Goal: Transaction & Acquisition: Purchase product/service

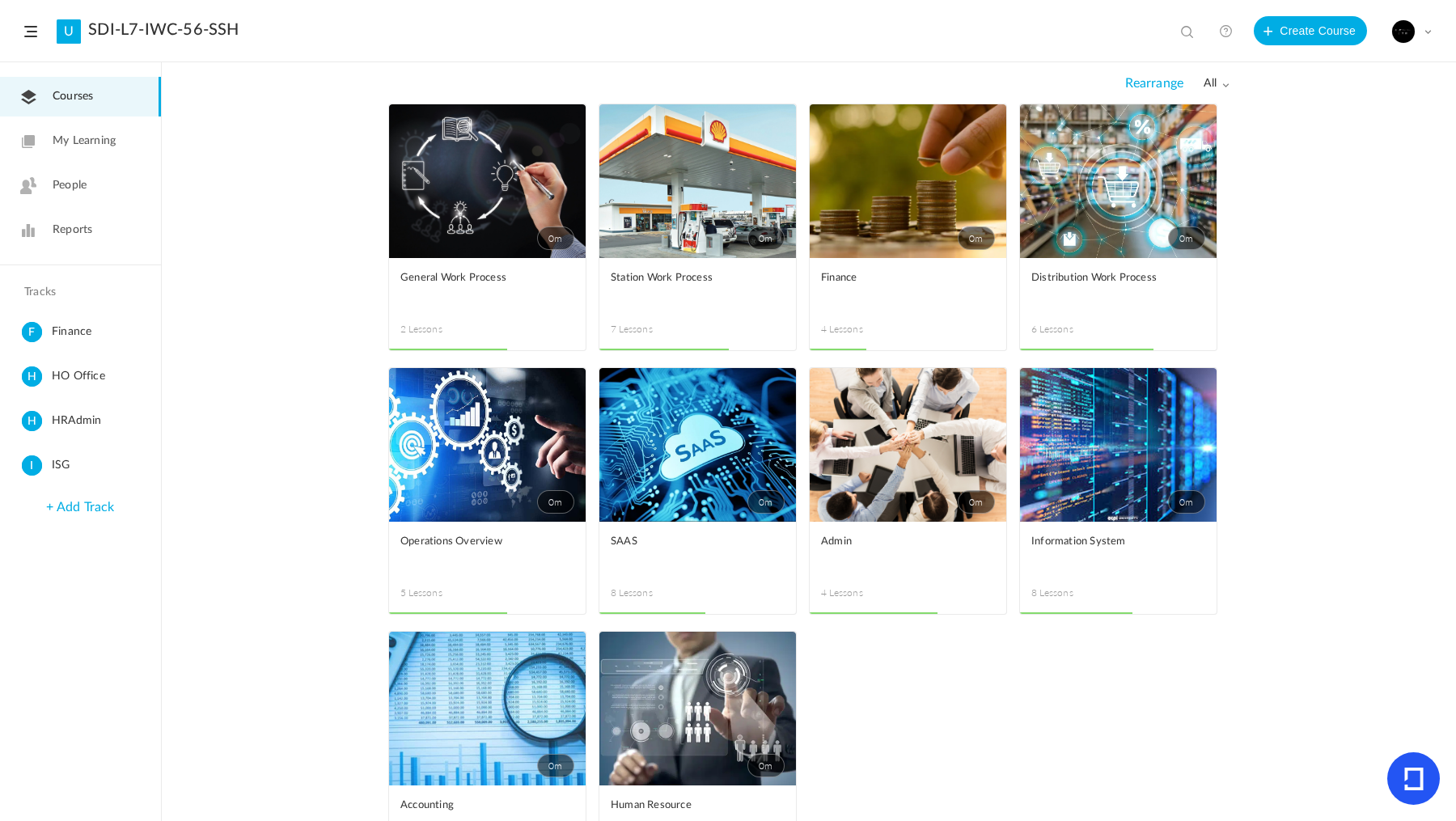
click at [1428, 31] on span at bounding box center [1428, 31] width 8 height 8
click at [1378, 159] on link "Billing Details" at bounding box center [1355, 161] width 152 height 30
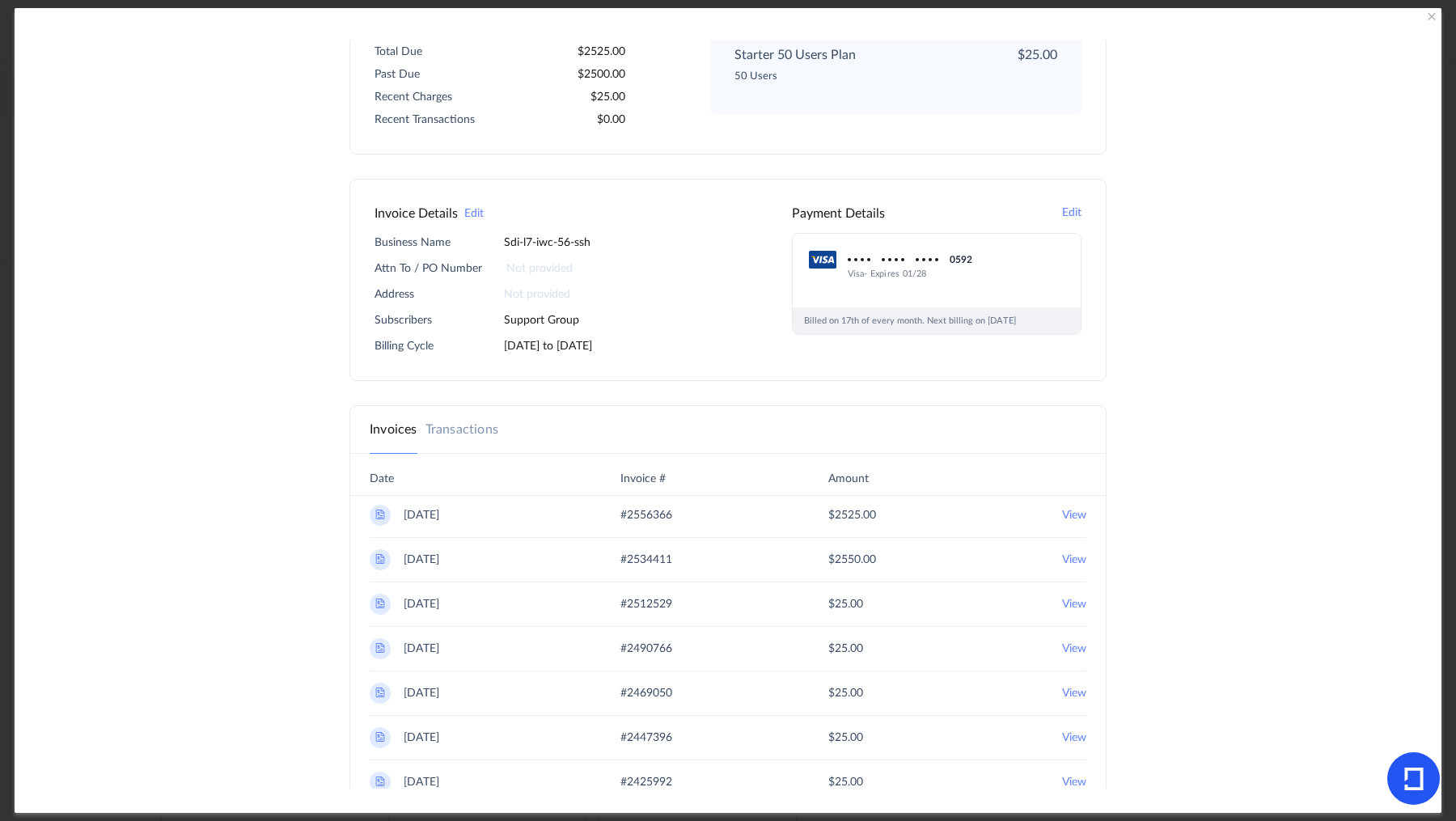
scroll to position [195, 0]
click at [456, 425] on link "Transactions" at bounding box center [462, 428] width 73 height 19
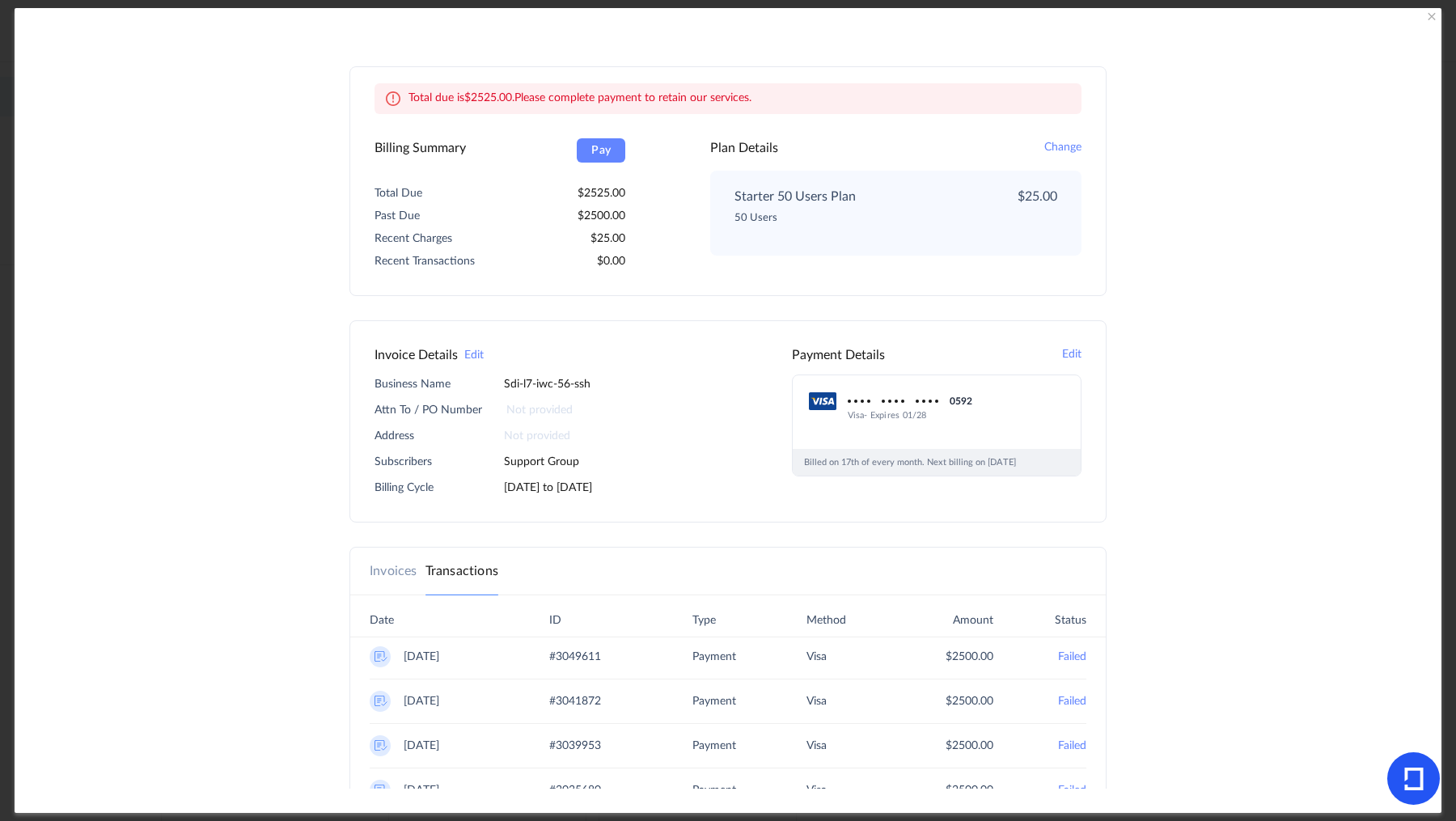
scroll to position [0, 0]
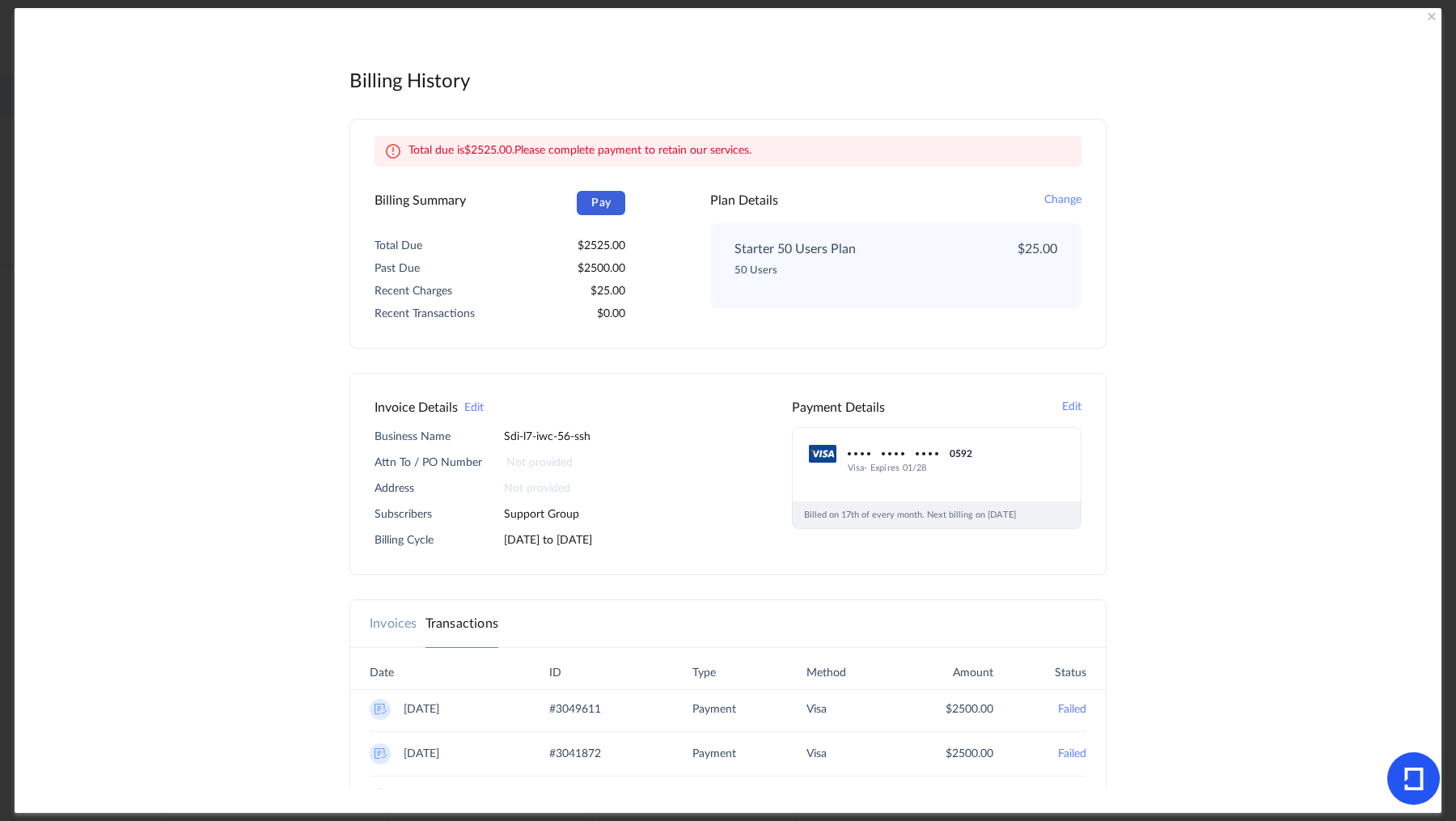
click at [596, 209] on button "Pay" at bounding box center [601, 203] width 49 height 24
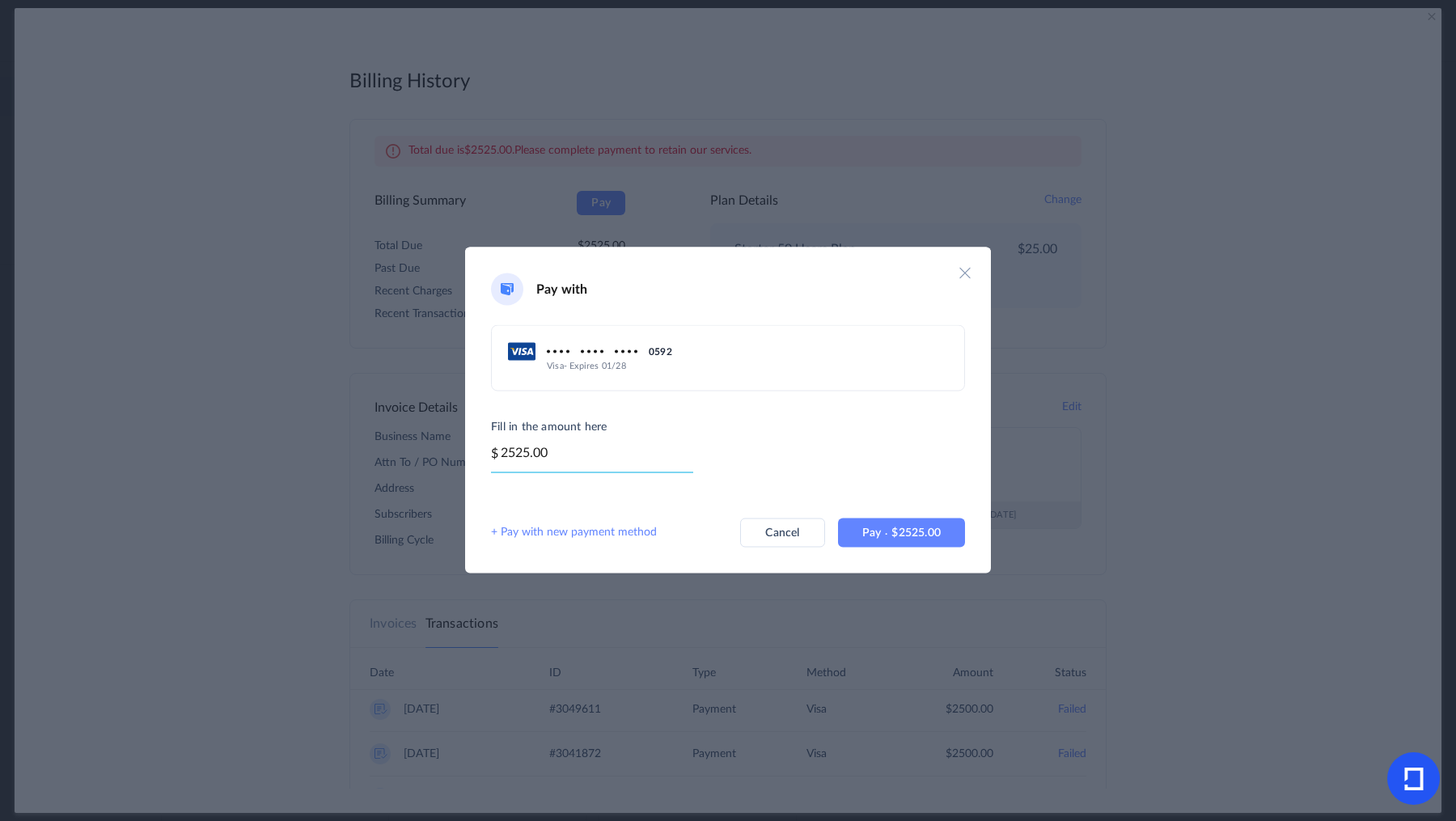
click at [518, 449] on input "2525.00" at bounding box center [592, 458] width 202 height 30
type input "25.00"
click at [930, 526] on button "Pay 25.00" at bounding box center [908, 532] width 114 height 29
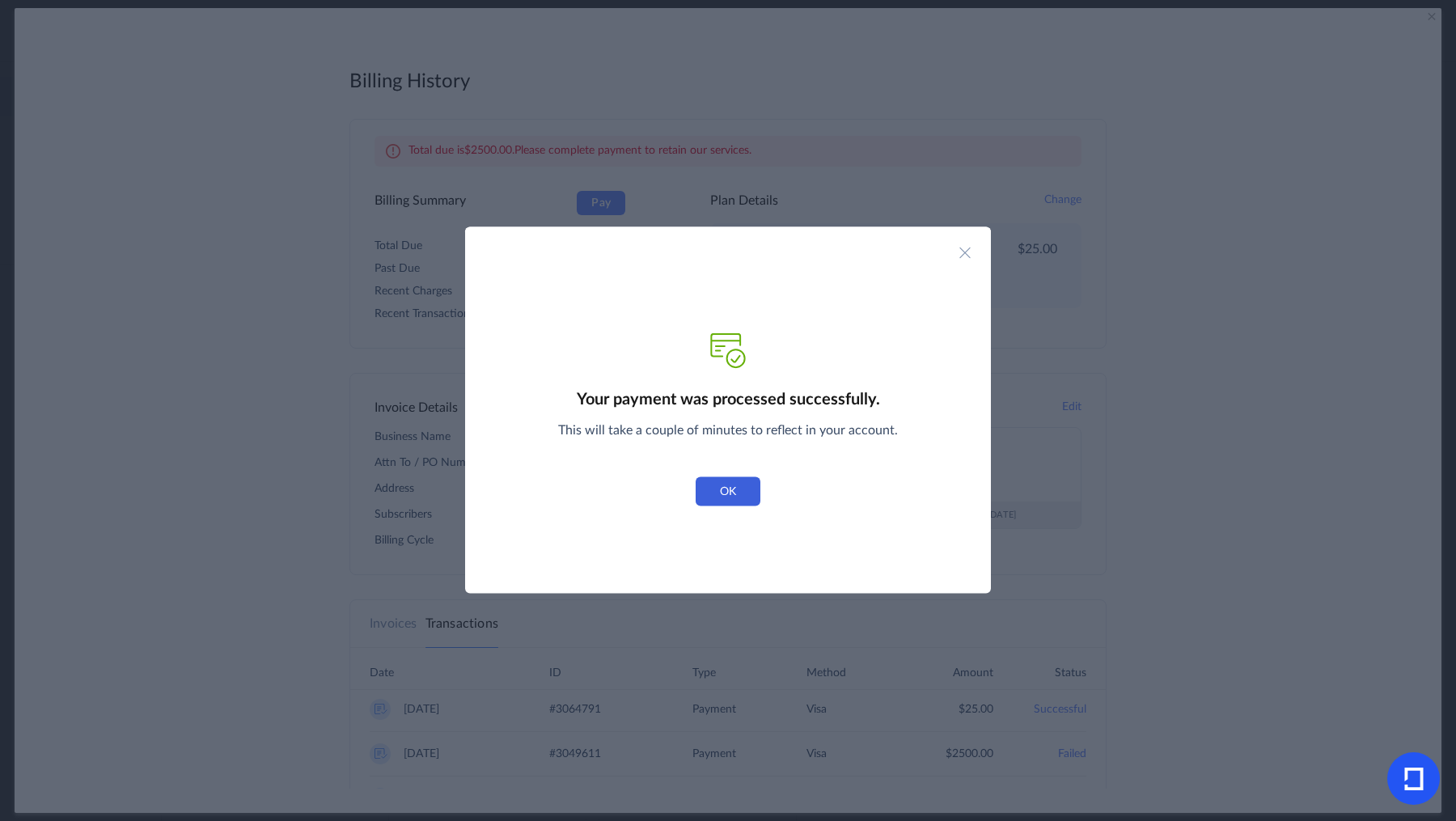
click at [752, 484] on button "OK" at bounding box center [728, 492] width 65 height 29
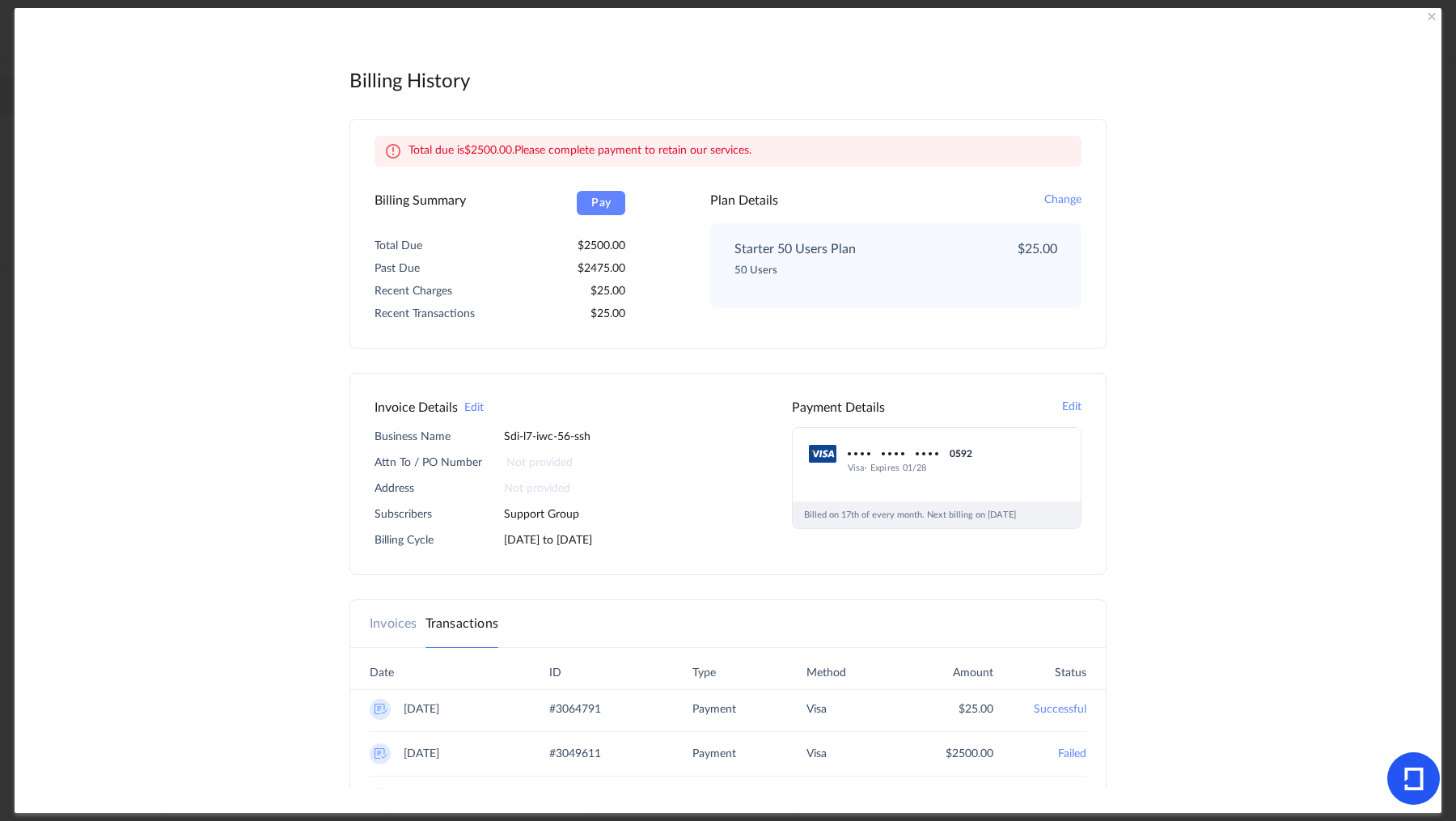
drag, startPoint x: 1406, startPoint y: 273, endPoint x: 1400, endPoint y: 333, distance: 60.3
click at [1400, 333] on div "Billing History Admin Panel Total due is 2500.00 . Please complete payment to r…" at bounding box center [728, 410] width 1427 height 805
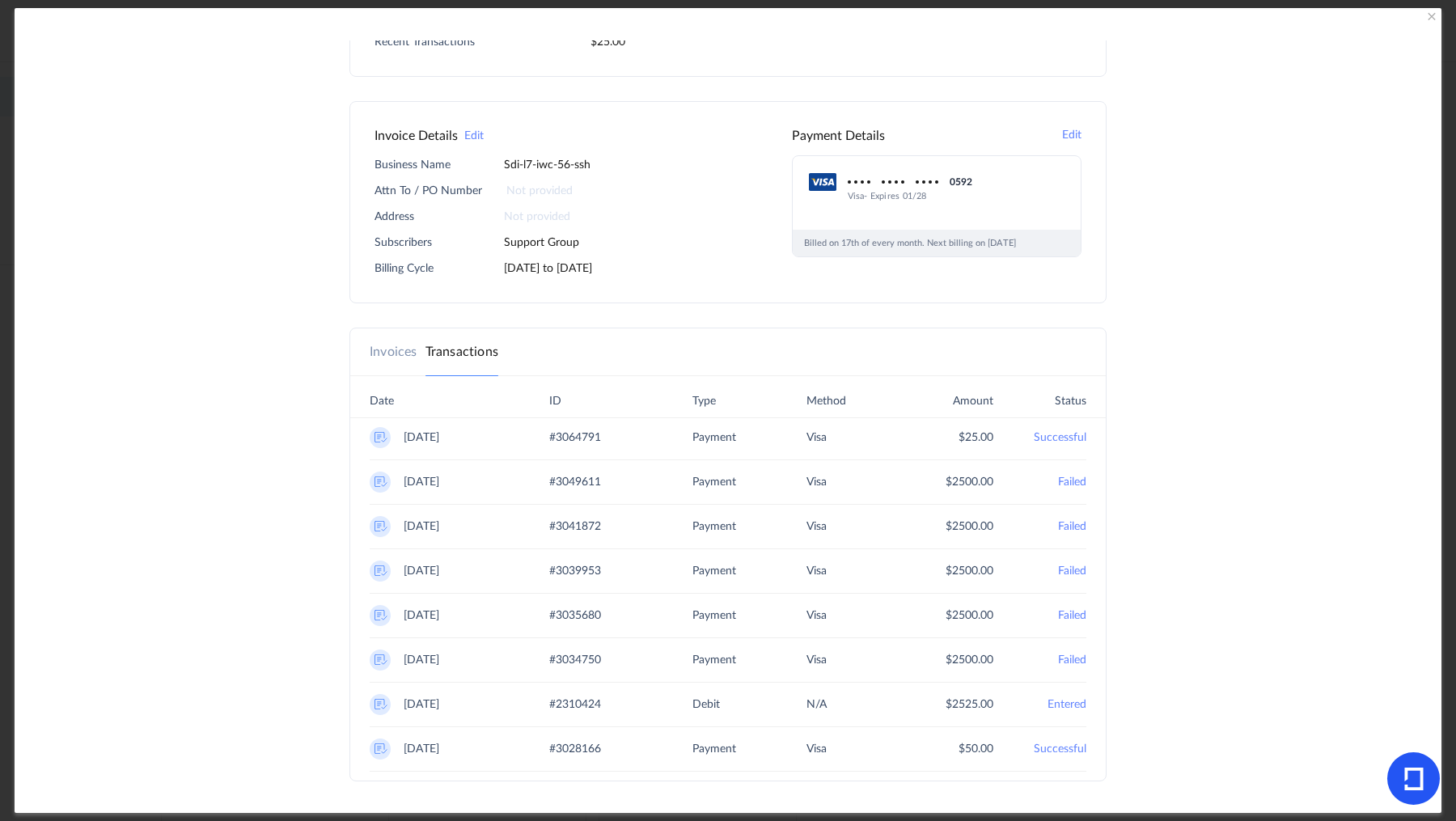
scroll to position [304, 0]
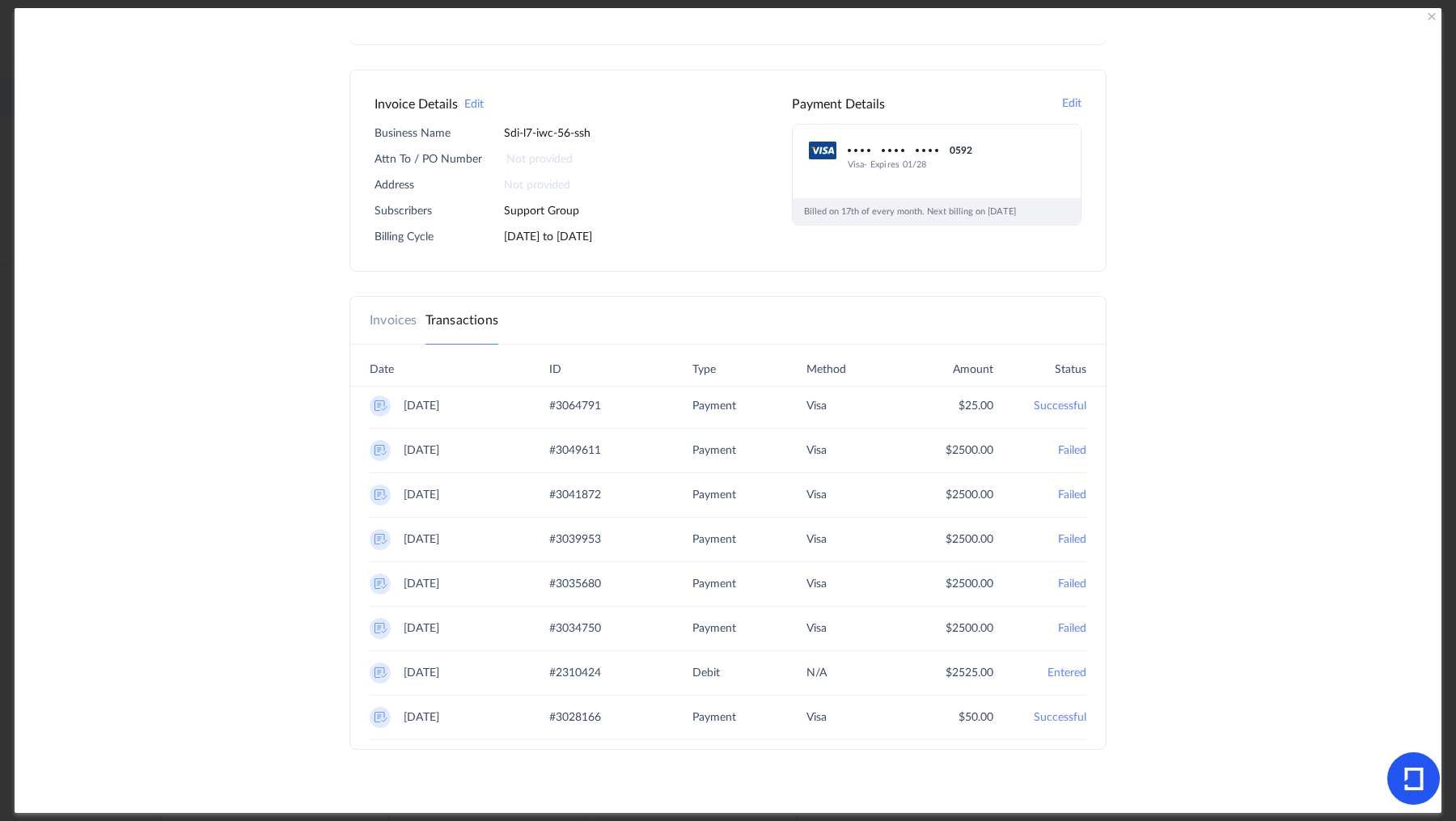
click at [390, 318] on link "Invoices" at bounding box center [394, 319] width 48 height 19
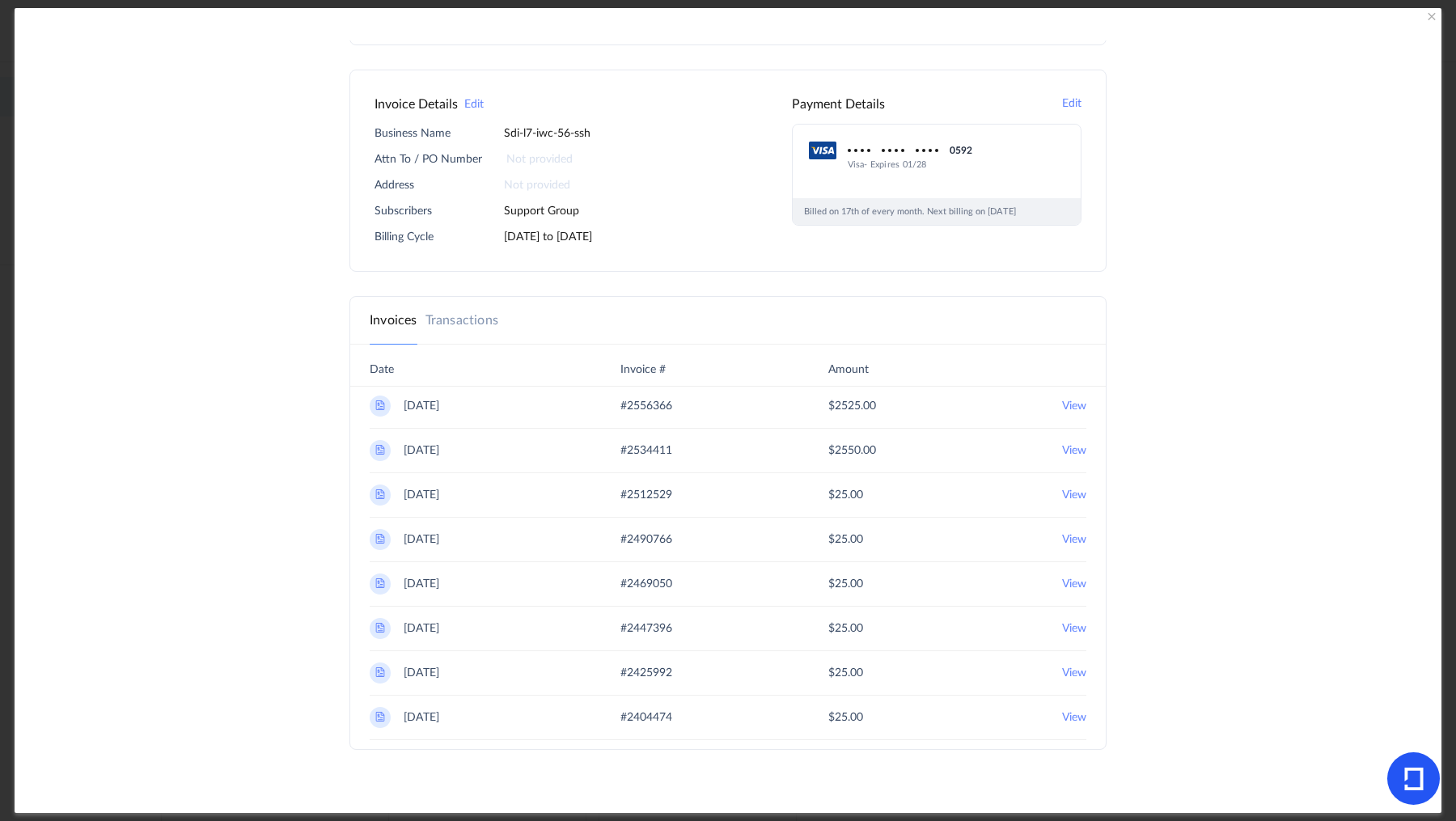
click at [1064, 399] on 2025 "View" at bounding box center [1074, 406] width 24 height 21
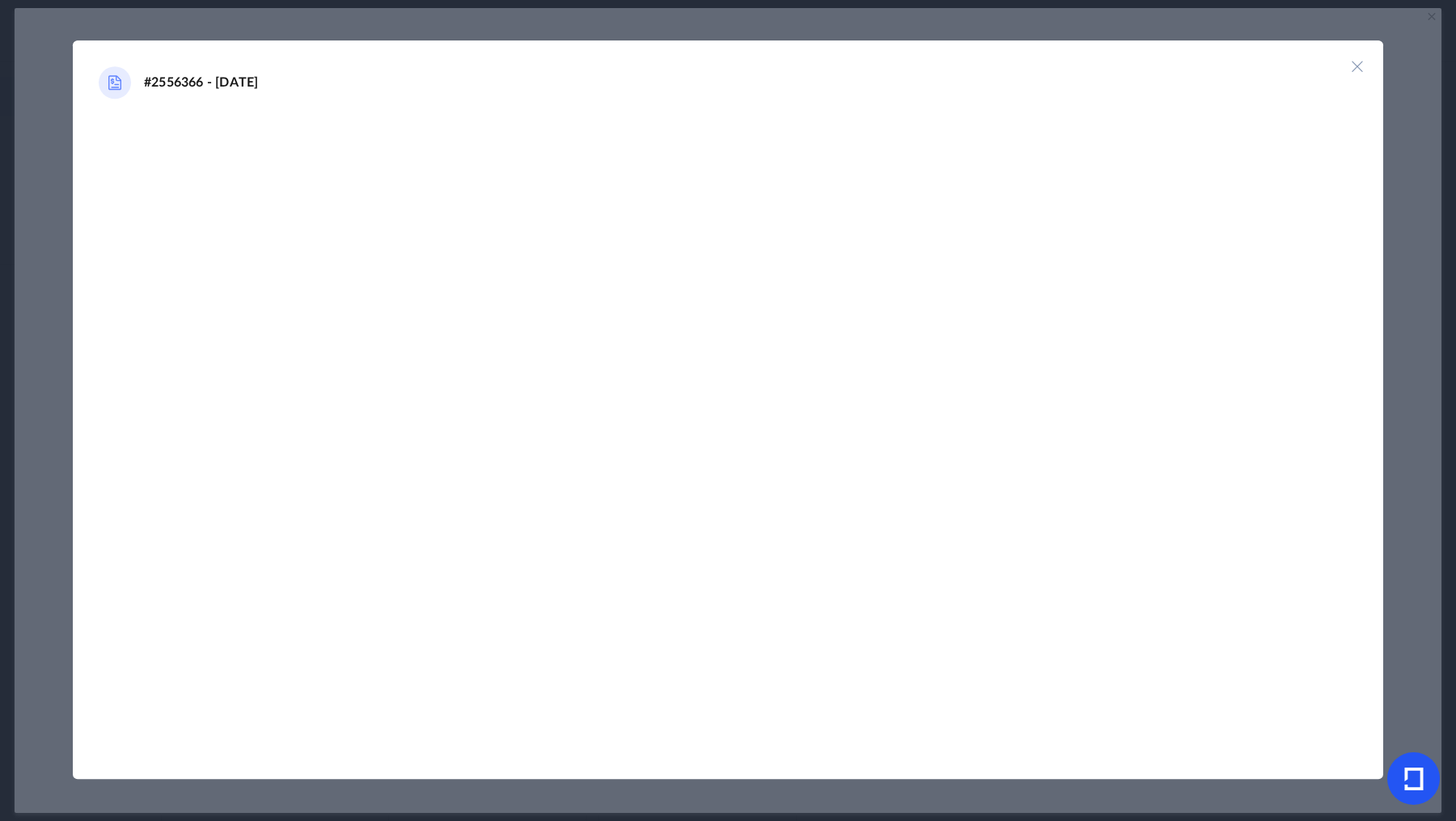
click at [1362, 63] on img at bounding box center [1358, 66] width 17 height 17
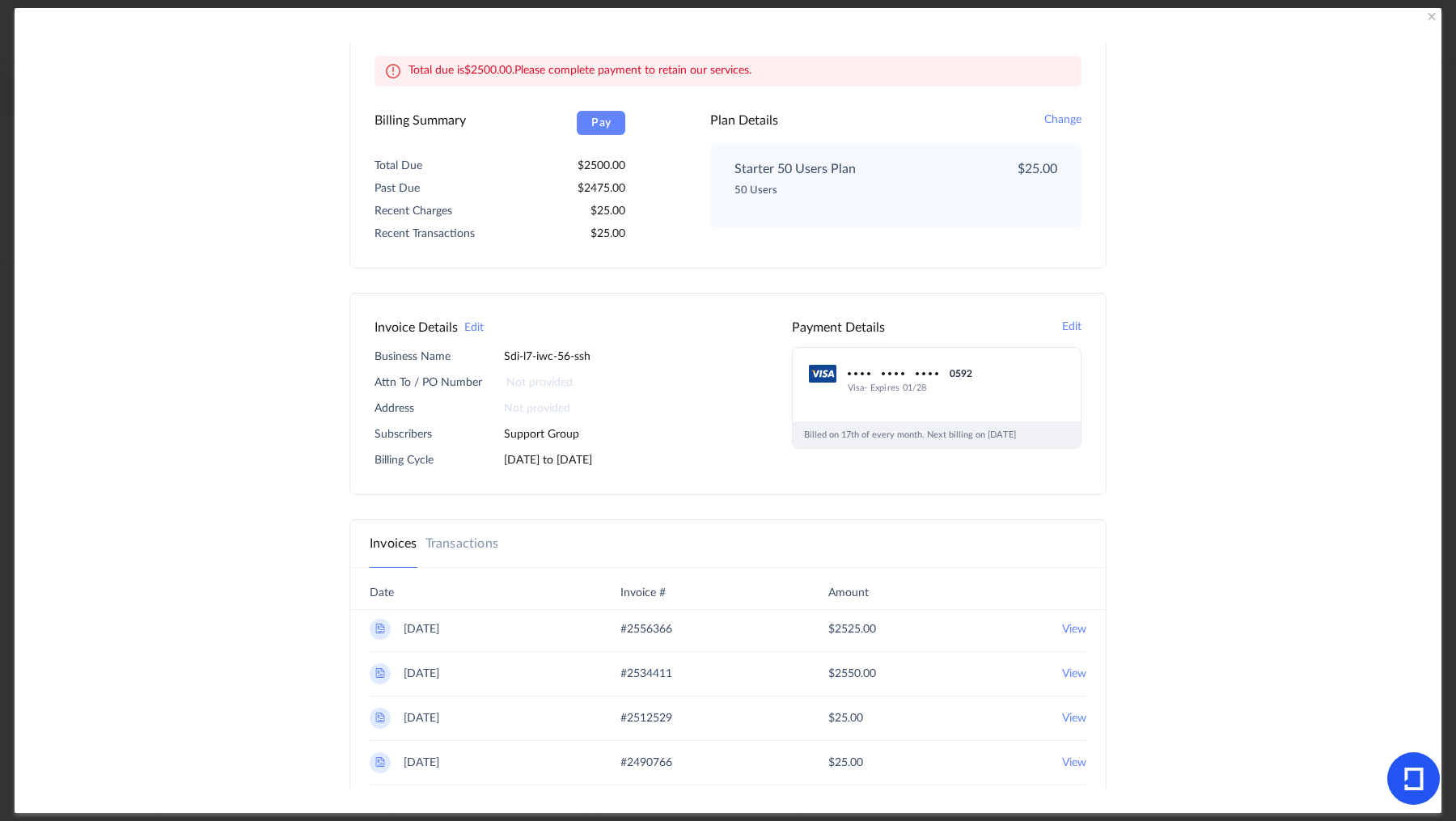
scroll to position [0, 0]
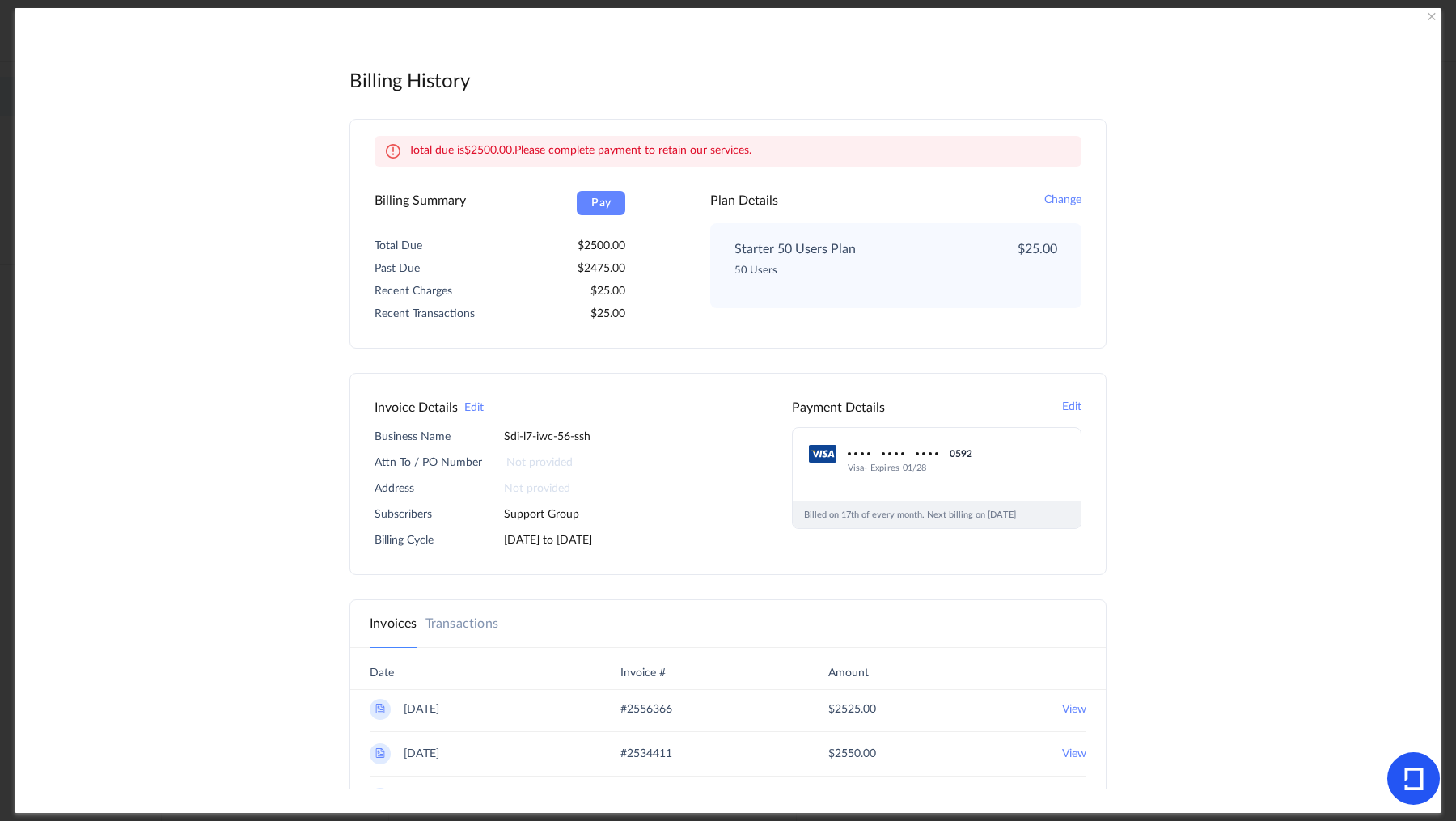
click at [1413, 774] on icon at bounding box center [1413, 779] width 19 height 22
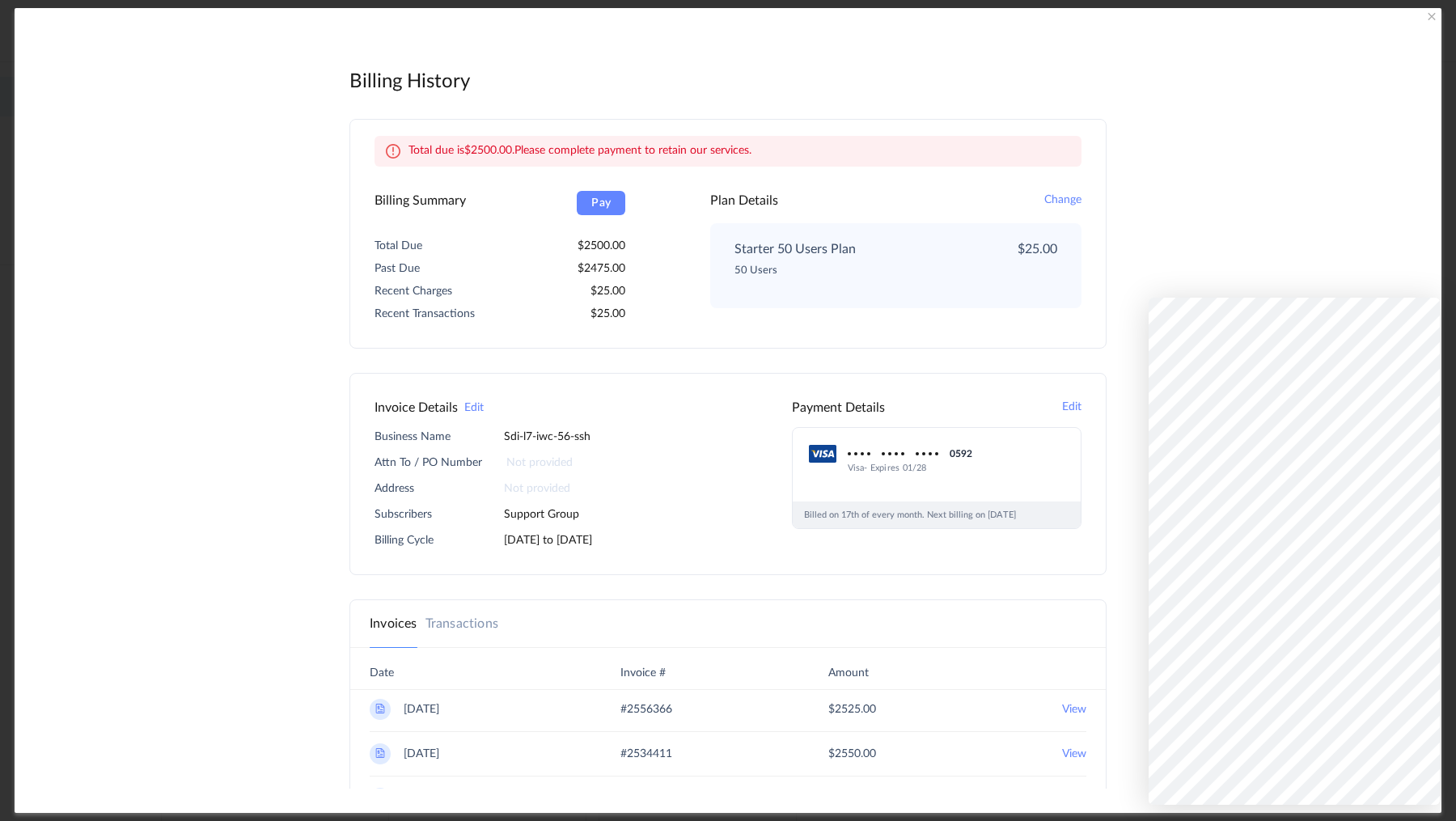
drag, startPoint x: 1439, startPoint y: 665, endPoint x: 1439, endPoint y: 711, distance: 46.0
click at [1439, 711] on section "Billing History Admin Panel Total due is 2500.00 . Please complete payment to r…" at bounding box center [728, 410] width 1456 height 821
